Goal: Information Seeking & Learning: Find contact information

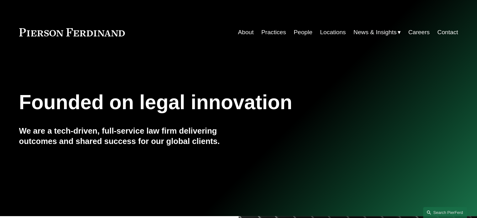
click at [305, 34] on link "People" at bounding box center [303, 32] width 19 height 12
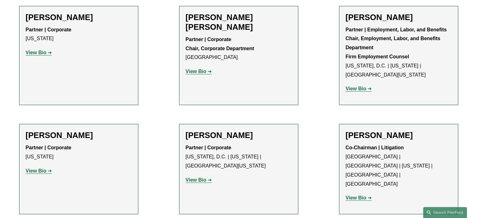
scroll to position [2441, 0]
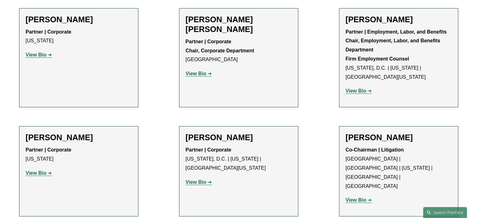
click at [357, 197] on strong "View Bio" at bounding box center [356, 199] width 21 height 5
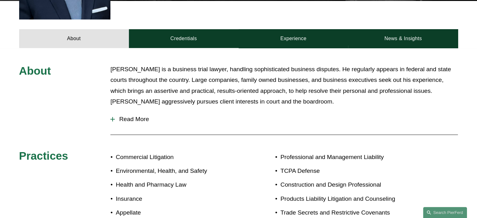
scroll to position [282, 0]
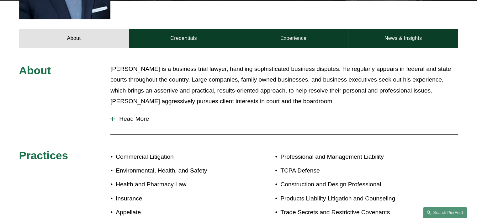
click at [132, 115] on span "Read More" at bounding box center [286, 118] width 343 height 7
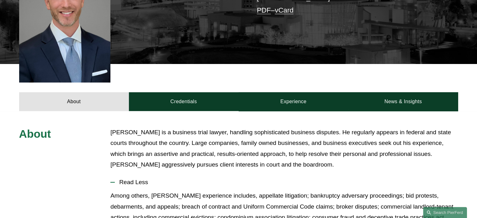
scroll to position [220, 0]
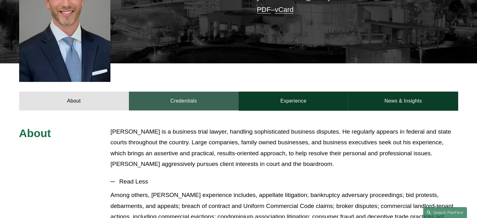
click at [185, 92] on link "Credentials" at bounding box center [184, 101] width 110 height 19
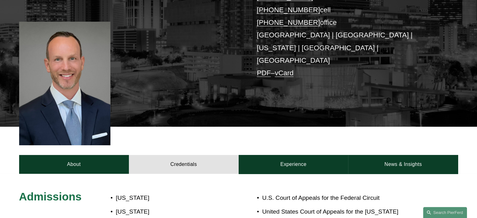
scroll to position [0, 0]
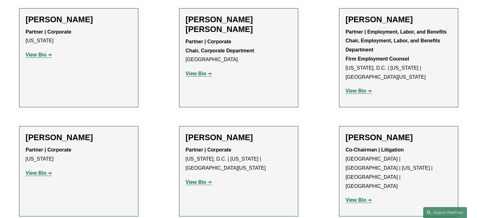
scroll to position [2284, 0]
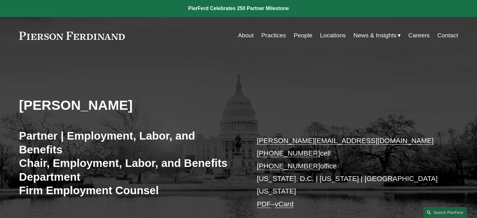
click at [324, 38] on link "Locations" at bounding box center [333, 36] width 26 height 12
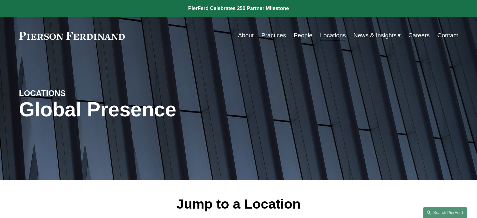
scroll to position [157, 0]
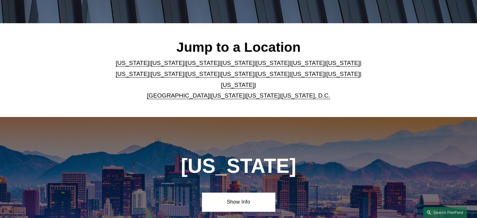
click at [186, 66] on link "[US_STATE]" at bounding box center [203, 63] width 34 height 7
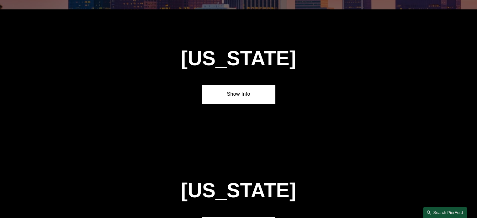
scroll to position [534, 0]
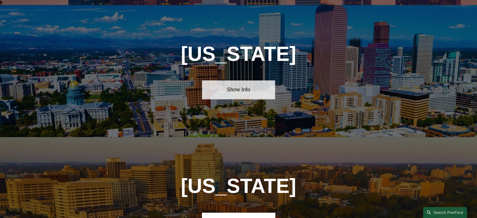
click at [237, 86] on link "Show Info" at bounding box center [238, 89] width 73 height 19
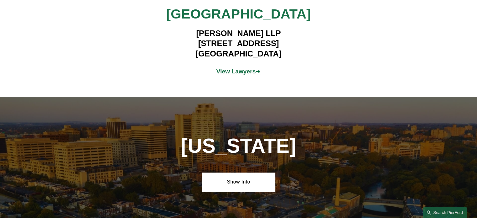
scroll to position [628, 0]
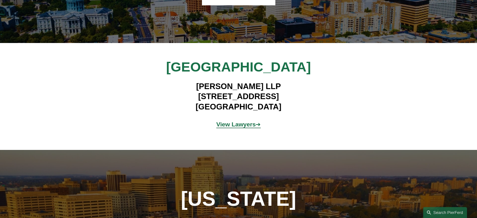
click at [237, 121] on strong "View Lawyers" at bounding box center [237, 124] width 40 height 7
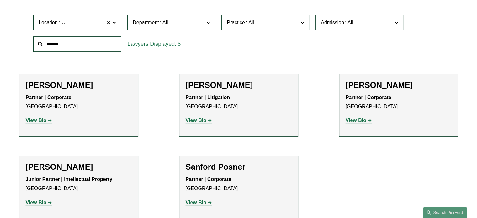
scroll to position [220, 0]
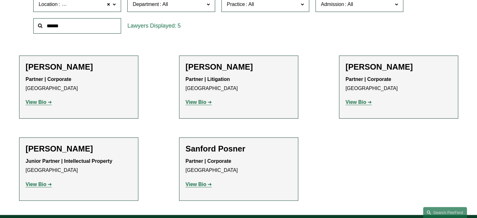
click at [203, 103] on strong "View Bio" at bounding box center [196, 101] width 21 height 5
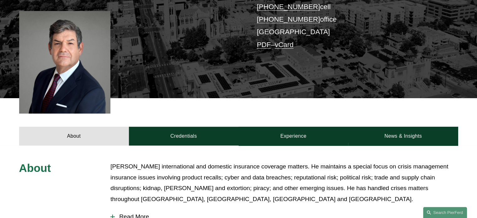
scroll to position [220, 0]
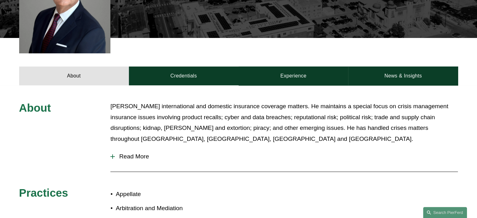
click at [114, 152] on button "Read More" at bounding box center [284, 156] width 348 height 16
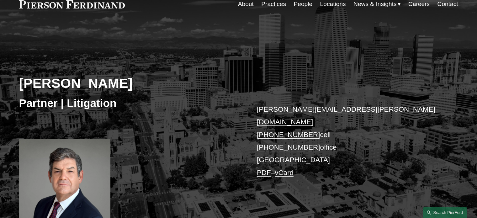
scroll to position [0, 0]
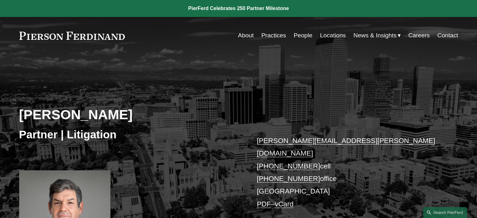
click at [292, 143] on link "joseph.bermudez@pierferd.com" at bounding box center [346, 147] width 179 height 20
click at [328, 34] on link "Locations" at bounding box center [333, 36] width 26 height 12
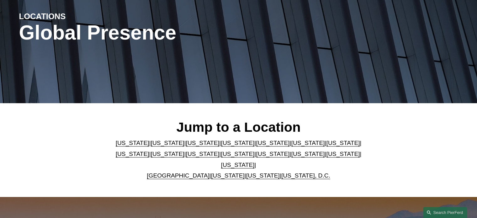
scroll to position [157, 0]
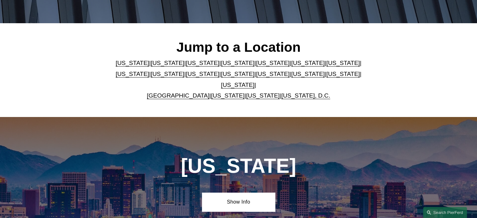
click at [151, 66] on link "[US_STATE]" at bounding box center [168, 63] width 34 height 7
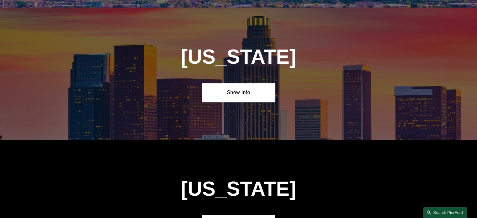
scroll to position [401, 0]
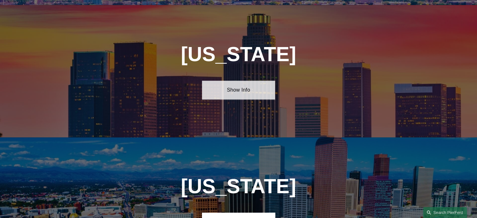
click at [237, 83] on link "Show Info" at bounding box center [238, 90] width 73 height 19
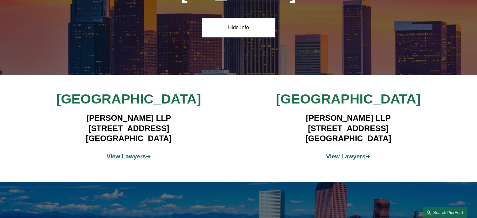
scroll to position [464, 0]
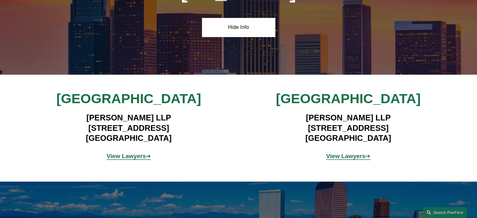
click at [354, 153] on strong "View Lawyers" at bounding box center [346, 156] width 40 height 7
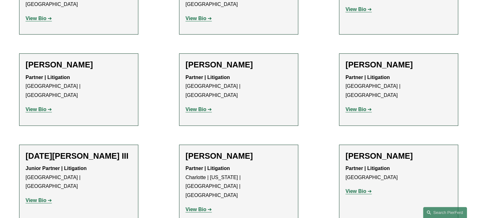
scroll to position [439, 0]
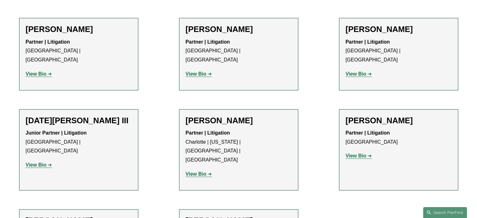
click at [348, 153] on strong "View Bio" at bounding box center [356, 155] width 21 height 5
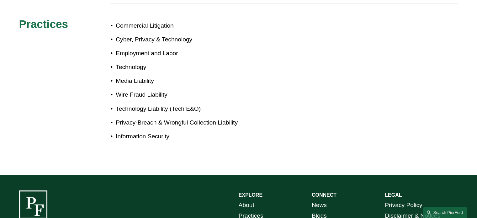
scroll to position [251, 0]
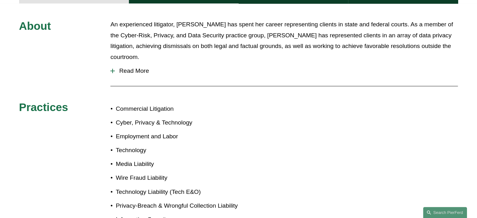
click at [114, 69] on div at bounding box center [112, 71] width 4 height 4
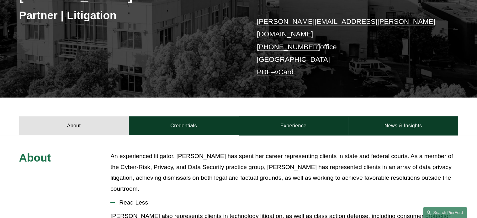
scroll to position [63, 0]
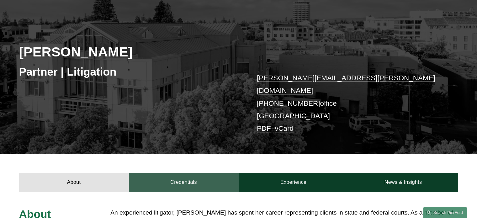
click at [192, 174] on link "Credentials" at bounding box center [184, 182] width 110 height 19
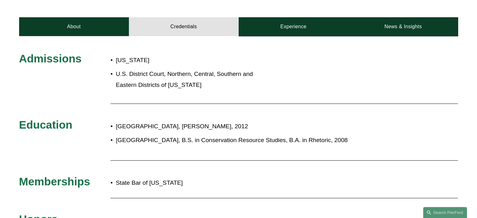
scroll to position [220, 0]
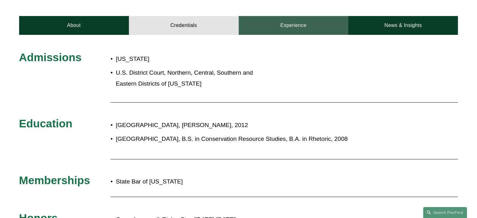
click at [297, 20] on link "Experience" at bounding box center [294, 25] width 110 height 19
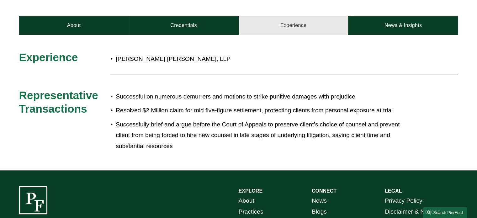
click at [298, 20] on link "Experience" at bounding box center [294, 25] width 110 height 19
